Goal: Communication & Community: Answer question/provide support

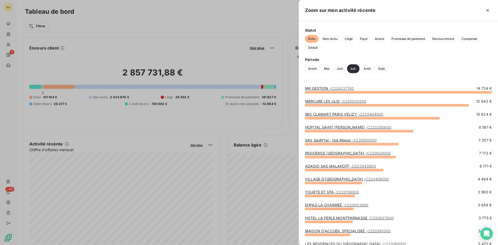
scroll to position [722, 0]
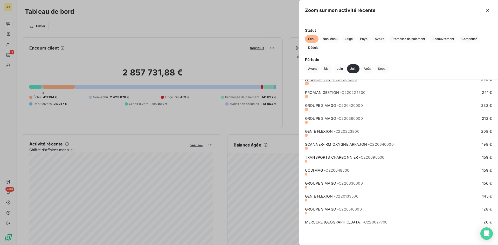
click at [9, 44] on div at bounding box center [249, 122] width 498 height 245
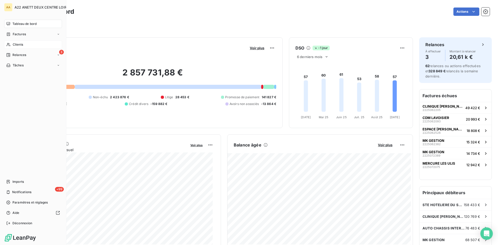
click at [13, 45] on span "Clients" at bounding box center [18, 44] width 10 height 5
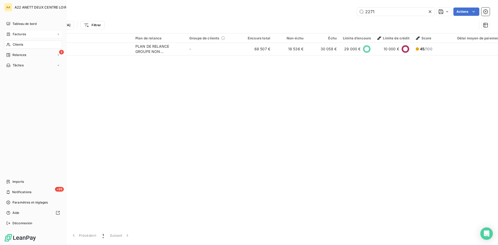
click at [21, 32] on span "Factures" at bounding box center [19, 34] width 13 height 5
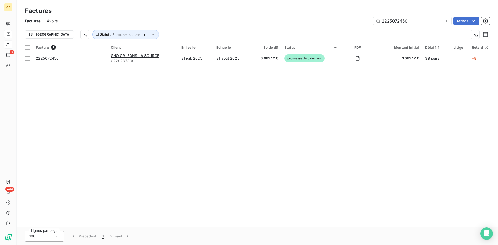
drag, startPoint x: 412, startPoint y: 22, endPoint x: 353, endPoint y: 25, distance: 58.2
click at [353, 25] on div "Factures Avoirs 2225072450 Actions" at bounding box center [258, 21] width 482 height 11
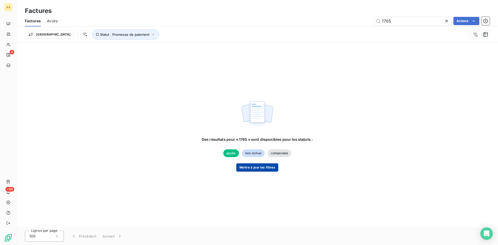
type input "1765"
click at [246, 168] on button "Mettre à jour les filtres" at bounding box center [257, 167] width 42 height 8
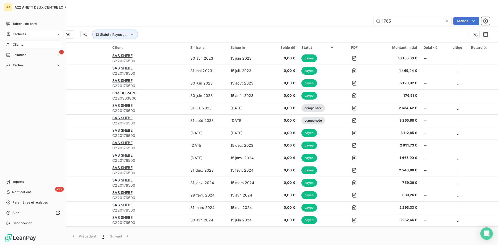
drag, startPoint x: 14, startPoint y: 44, endPoint x: 48, endPoint y: 44, distance: 34.5
click at [14, 44] on span "Clients" at bounding box center [18, 44] width 10 height 5
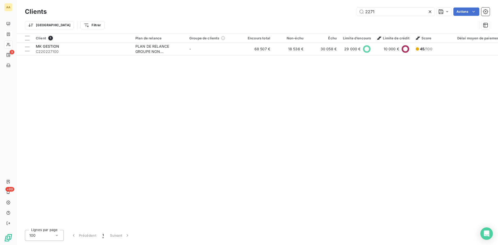
drag, startPoint x: 339, startPoint y: 21, endPoint x: 335, endPoint y: 21, distance: 4.4
click at [335, 21] on div "Clients 2271 Actions Trier Filtrer" at bounding box center [257, 19] width 465 height 27
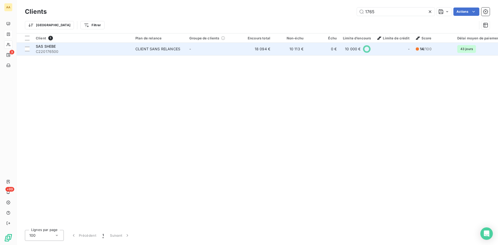
type input "1765"
click at [166, 51] on div "CLIENT SANS RELANCES" at bounding box center [157, 48] width 45 height 5
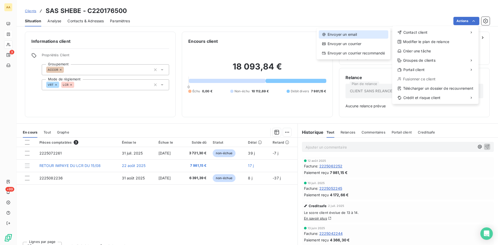
click at [351, 33] on div "Envoyer un email" at bounding box center [354, 34] width 70 height 8
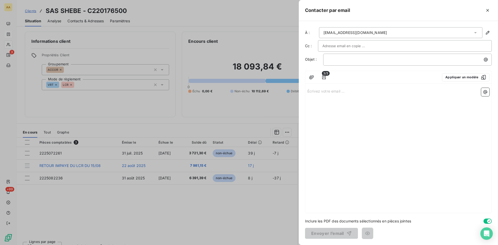
click at [312, 98] on div "Écrivez votre email ... ﻿" at bounding box center [398, 149] width 186 height 127
click at [313, 96] on div "Écrivez votre email ... ﻿" at bounding box center [398, 149] width 186 height 127
click at [310, 91] on p "Écrivez votre email ... ﻿" at bounding box center [399, 91] width 182 height 6
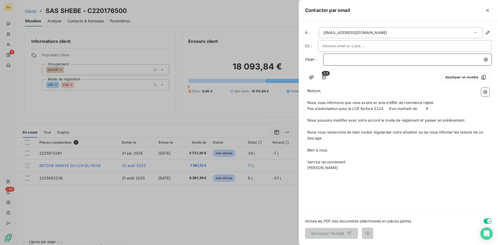
click at [342, 60] on p "﻿" at bounding box center [409, 60] width 162 height 6
click at [326, 60] on div "LCR REJETEE FACTURE 2224 MONTANT €" at bounding box center [407, 59] width 165 height 7
drag, startPoint x: 394, startPoint y: 59, endPoint x: 388, endPoint y: 59, distance: 5.7
click at [388, 59] on span "1765 - LCR REJETEE FACTURE 2224 MONTANT €" at bounding box center [376, 59] width 97 height 4
click at [385, 59] on span "1765 - LCR REJETEE FACTURE 22225062252 MONTANT €" at bounding box center [383, 59] width 110 height 4
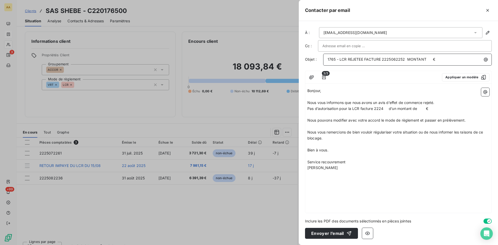
click at [428, 58] on span "1765 - LCR REJETEE FACTURE 2225062252 MONTANT €" at bounding box center [382, 59] width 108 height 4
drag, startPoint x: 384, startPoint y: 108, endPoint x: 377, endPoint y: 107, distance: 6.8
click at [379, 106] on span "Pas d’autorisation pour la LCR facture 2224 d’un montant de €" at bounding box center [368, 108] width 121 height 4
click at [432, 108] on span "Pas d’autorisation pour la LCR facture 2225062252 d’un montant de €" at bounding box center [375, 108] width 135 height 4
click at [435, 107] on span "Pas d’autorisation pour la LCR facture 2225062252 d’un montant de 7981.15 €" at bounding box center [382, 108] width 148 height 4
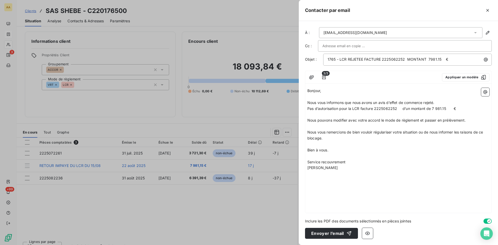
click at [446, 108] on span "Pas d’autorisation pour la LCR facture 2225062252 d’un montant de 7 981.15 €" at bounding box center [382, 108] width 149 height 4
drag, startPoint x: 472, startPoint y: 120, endPoint x: 303, endPoint y: 121, distance: 168.9
click at [303, 121] on div "À : [EMAIL_ADDRESS][DOMAIN_NAME] Cc : Objet : 1765 - LCR REJETEE FACTURE 222506…" at bounding box center [398, 133] width 199 height 224
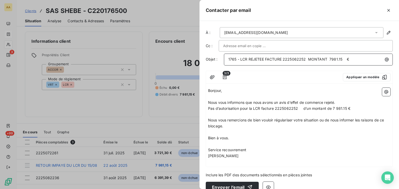
click at [330, 58] on span "1765 - LCR REJETEE FACTURE 2225062252 MONTANT 7981.15 €" at bounding box center [288, 59] width 121 height 4
click at [304, 75] on div at bounding box center [286, 77] width 106 height 8
click at [297, 109] on span "Pas d’autorisation pour la LCR facture 2225062252 d’un montant de 7 981.15 €" at bounding box center [279, 108] width 142 height 4
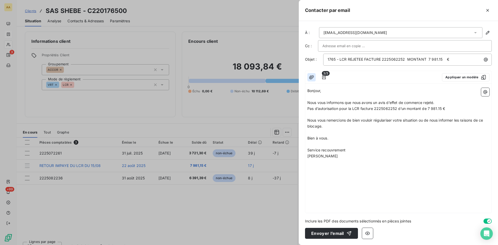
click at [313, 76] on icon "button" at bounding box center [311, 77] width 5 height 5
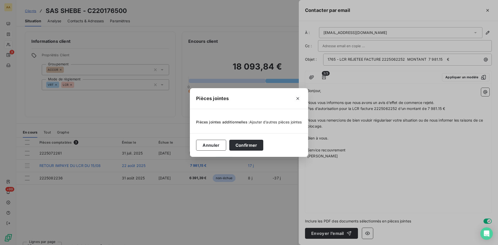
click at [266, 122] on span "Ajouter d’autres pièces jointes" at bounding box center [276, 122] width 52 height 4
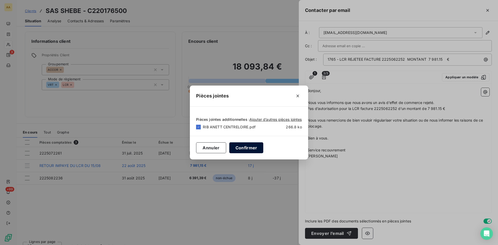
click at [250, 148] on button "Confirmer" at bounding box center [246, 147] width 34 height 11
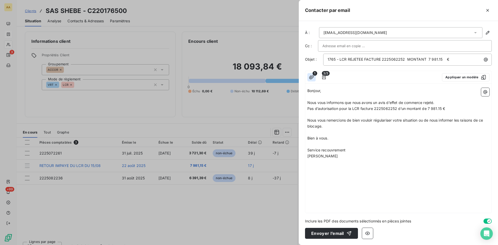
click at [312, 76] on icon "button" at bounding box center [311, 77] width 5 height 5
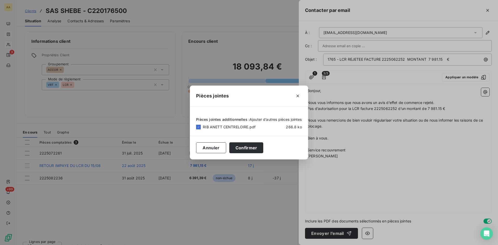
click at [276, 120] on span "Ajouter d’autres pièces jointes" at bounding box center [276, 119] width 52 height 4
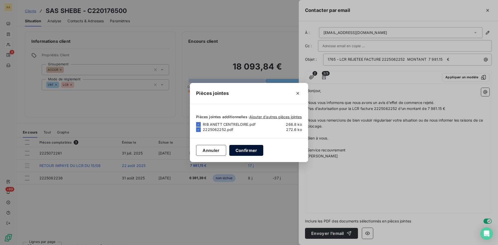
click at [250, 150] on button "Confirmer" at bounding box center [246, 150] width 34 height 11
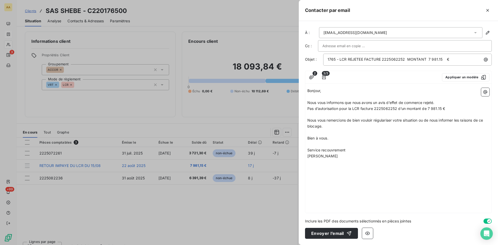
click at [327, 127] on p "Nous vous remercions de bien vouloir régulariser votre situation ou de nous inf…" at bounding box center [399, 124] width 182 height 12
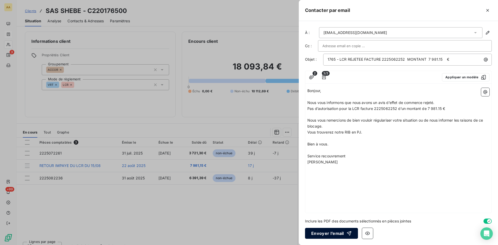
click at [330, 233] on button "Envoyer l’email" at bounding box center [331, 233] width 53 height 11
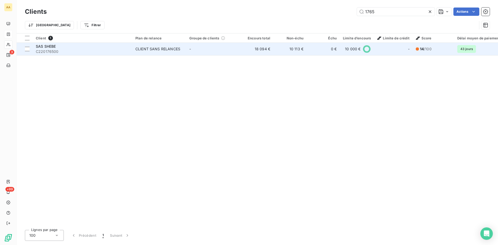
click at [157, 49] on div "CLIENT SANS RELANCES" at bounding box center [157, 48] width 45 height 5
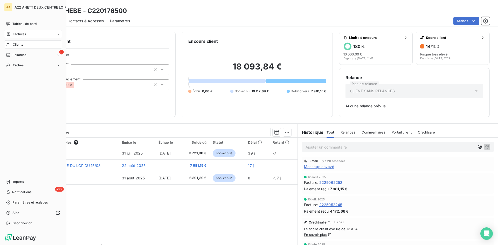
click at [13, 44] on span "Clients" at bounding box center [18, 44] width 10 height 5
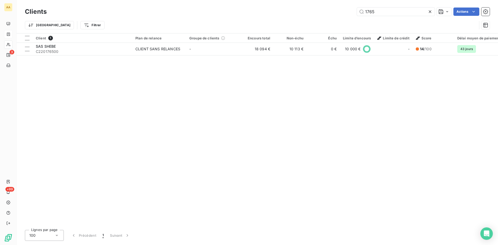
drag, startPoint x: 376, startPoint y: 11, endPoint x: 311, endPoint y: 14, distance: 64.4
click at [311, 13] on div "1765 Actions" at bounding box center [271, 12] width 437 height 8
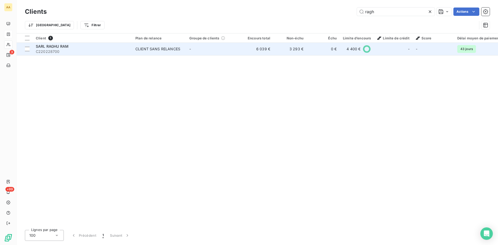
type input "ragh"
click at [168, 49] on div "CLIENT SANS RELANCES" at bounding box center [157, 48] width 45 height 5
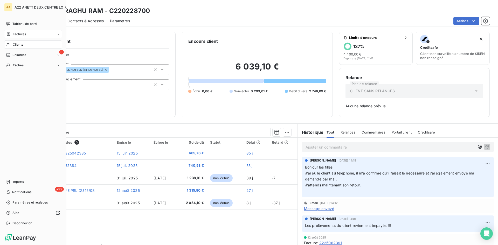
drag, startPoint x: 14, startPoint y: 44, endPoint x: 21, endPoint y: 42, distance: 7.6
click at [14, 44] on span "Clients" at bounding box center [18, 44] width 10 height 5
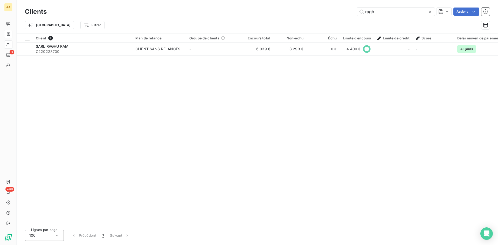
drag, startPoint x: 355, startPoint y: 14, endPoint x: 304, endPoint y: 24, distance: 51.9
click at [304, 24] on div "Clients ragh Actions Trier Filtrer" at bounding box center [257, 19] width 465 height 27
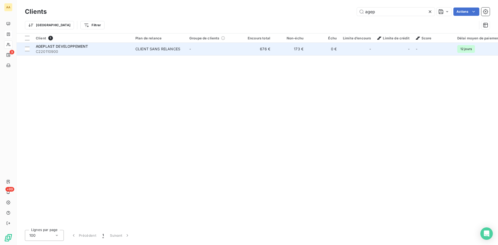
type input "agep"
click at [156, 48] on div "CLIENT SANS RELANCES" at bounding box center [157, 48] width 45 height 5
